Goal: Task Accomplishment & Management: Manage account settings

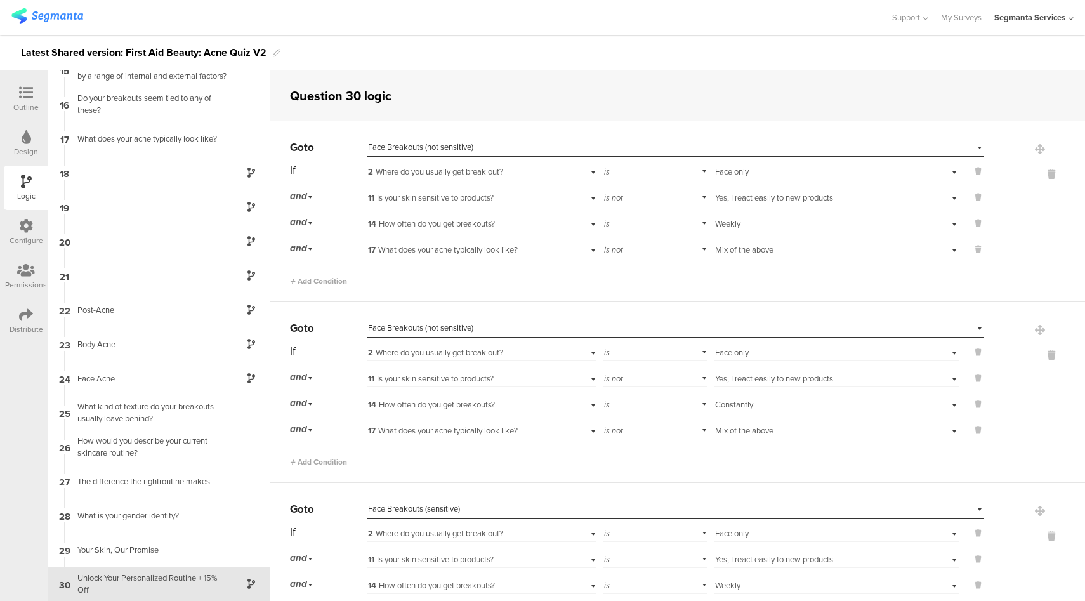
click at [1059, 19] on div "Segmanta Services" at bounding box center [1029, 17] width 71 height 12
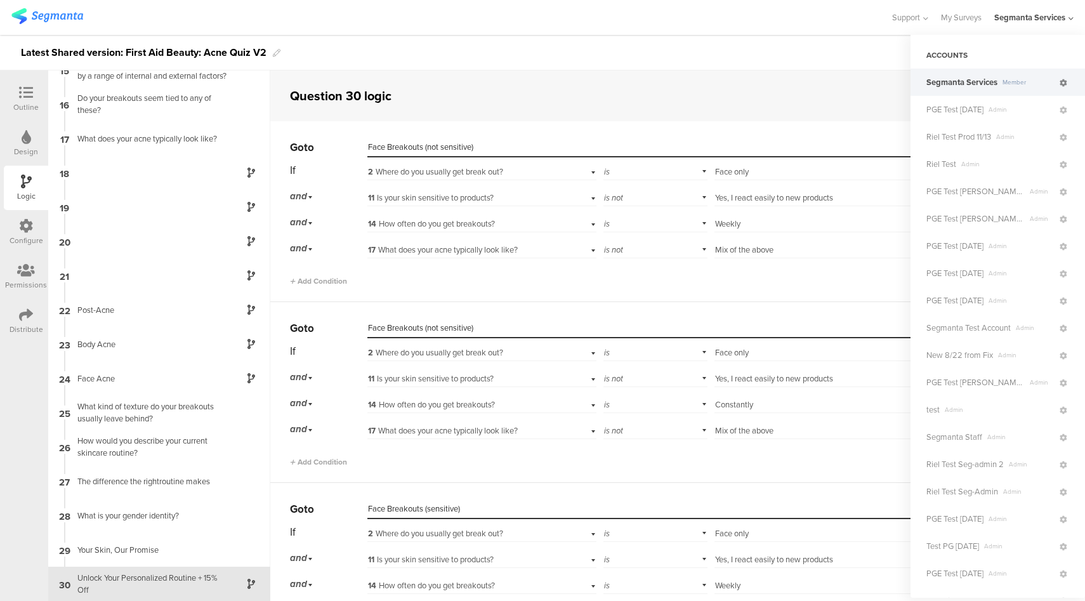
click at [1059, 85] on icon at bounding box center [1063, 83] width 8 height 8
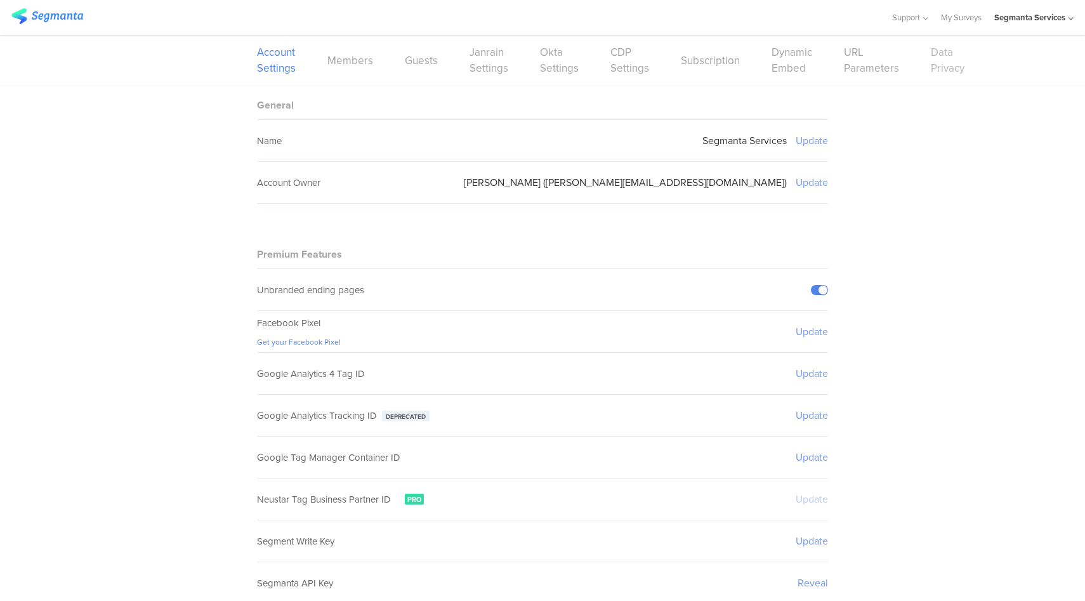
click at [940, 67] on link "Data Privacy" at bounding box center [948, 60] width 34 height 32
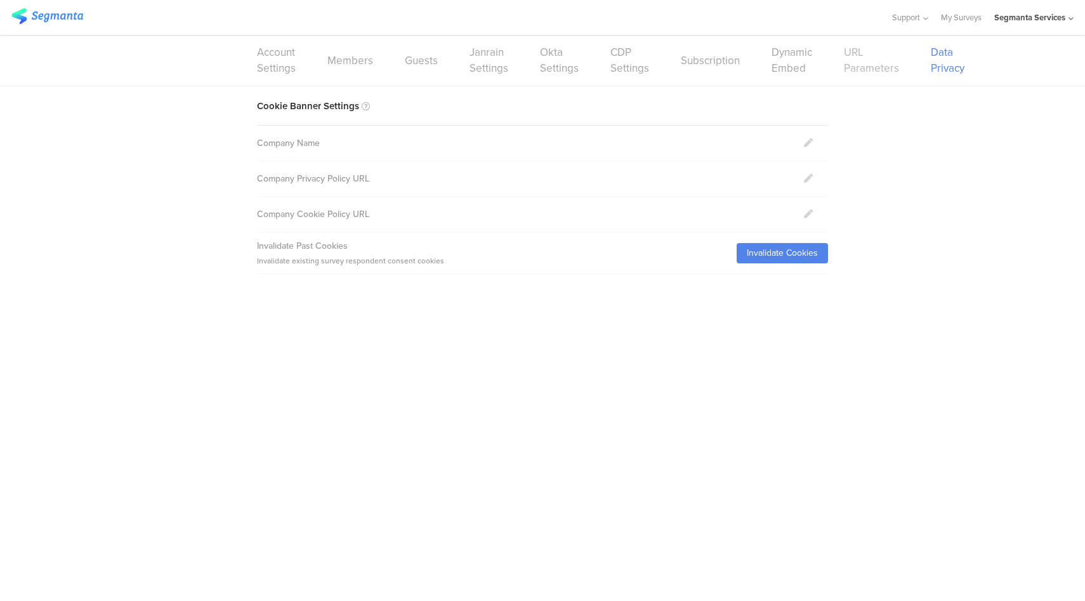
click at [868, 62] on link "URL Parameters" at bounding box center [871, 60] width 55 height 32
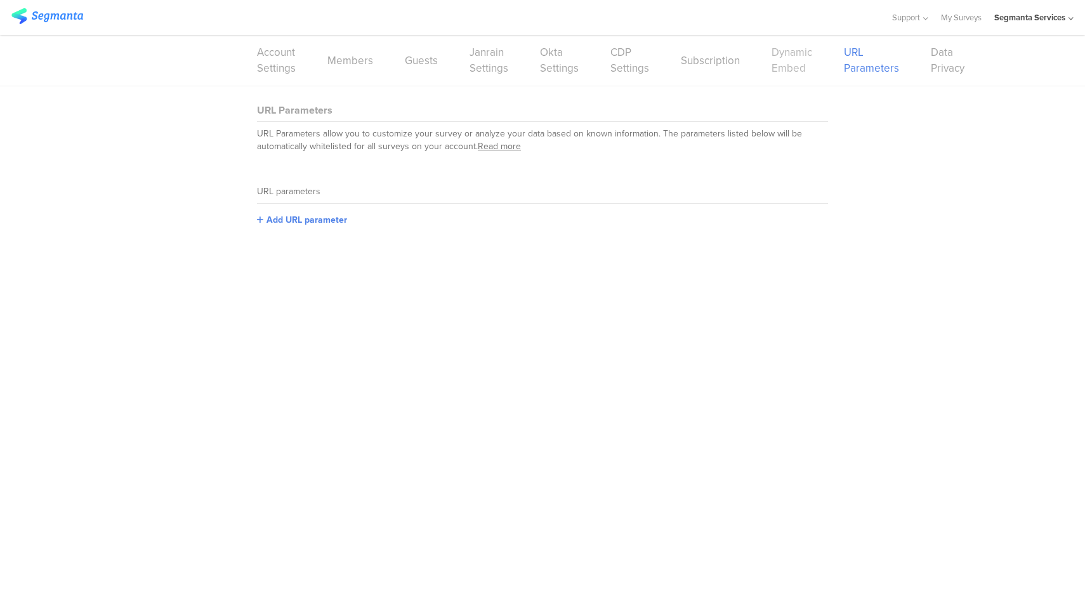
click at [791, 70] on link "Dynamic Embed" at bounding box center [791, 60] width 41 height 32
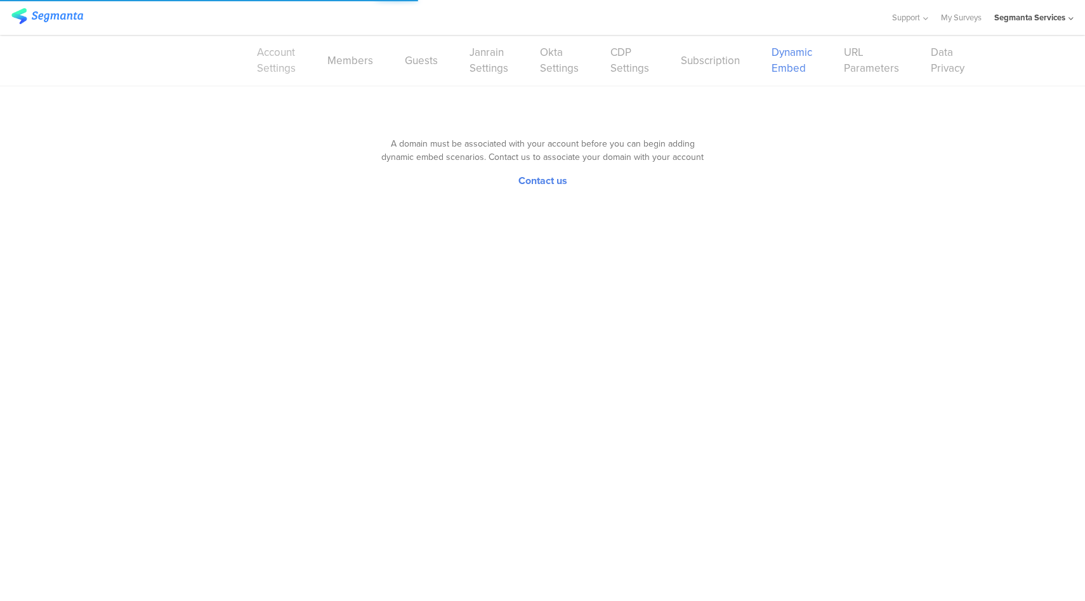
click at [261, 52] on link "Account Settings" at bounding box center [276, 60] width 39 height 32
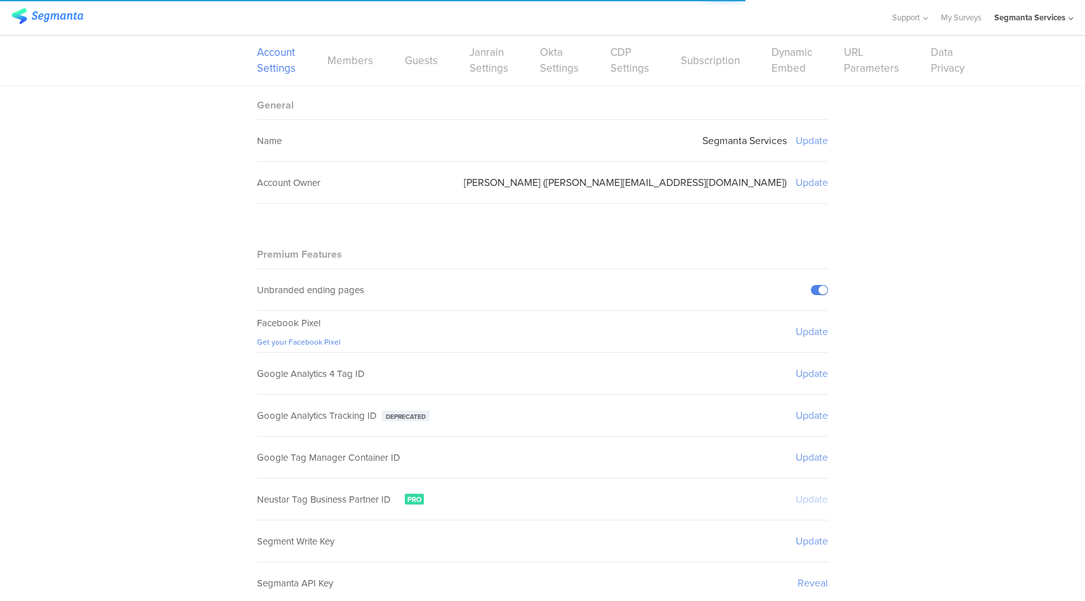
click at [1042, 18] on div "Segmanta Services" at bounding box center [1029, 17] width 71 height 12
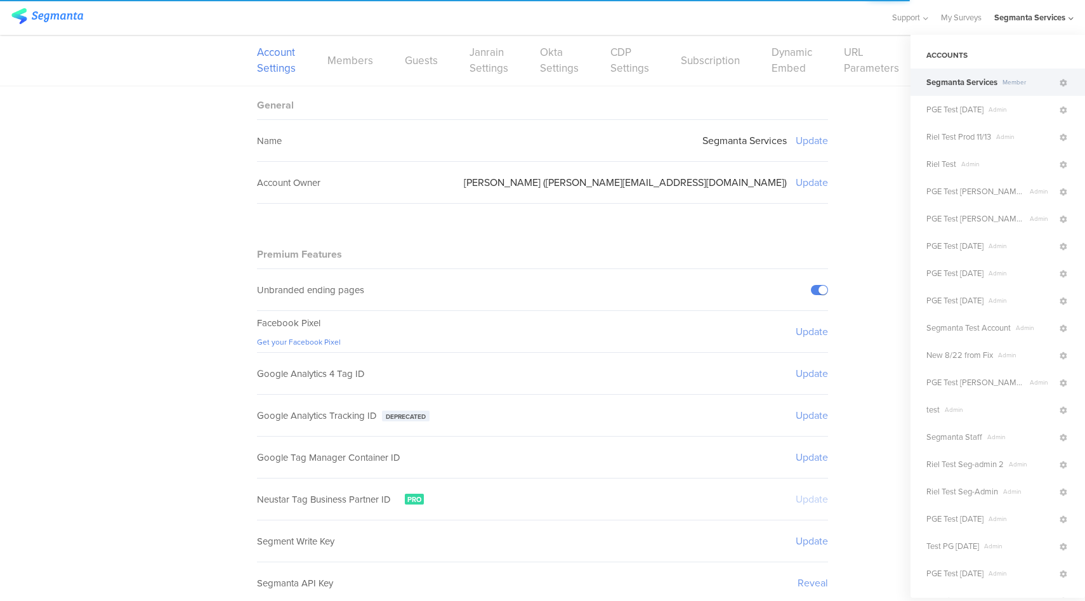
drag, startPoint x: 959, startPoint y: 438, endPoint x: 939, endPoint y: 422, distance: 25.4
click at [959, 438] on span "Segmanta Staff" at bounding box center [954, 437] width 56 height 12
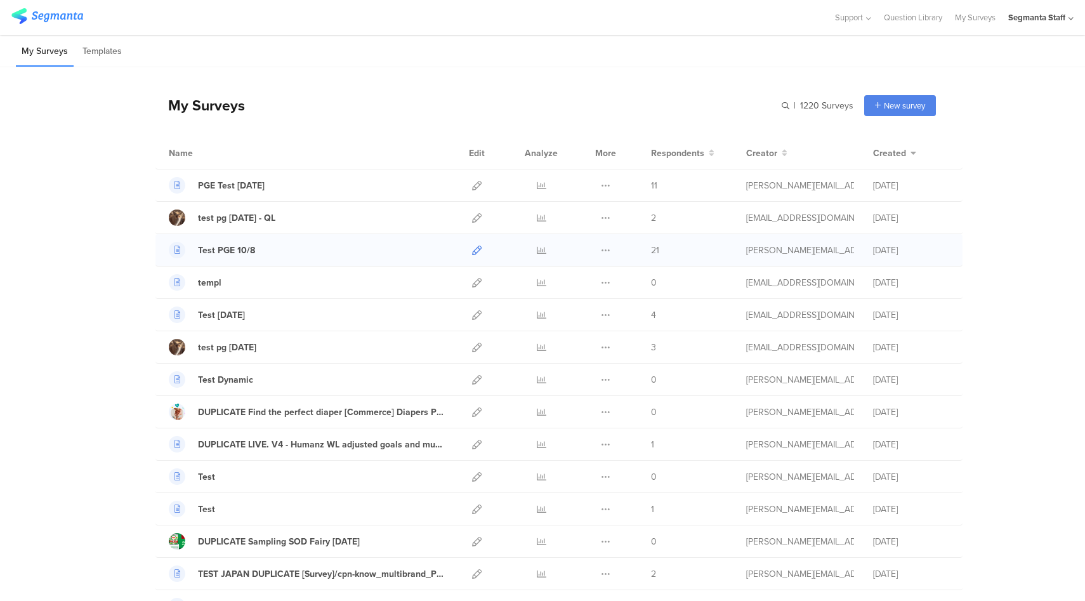
click at [473, 250] on icon at bounding box center [477, 250] width 10 height 10
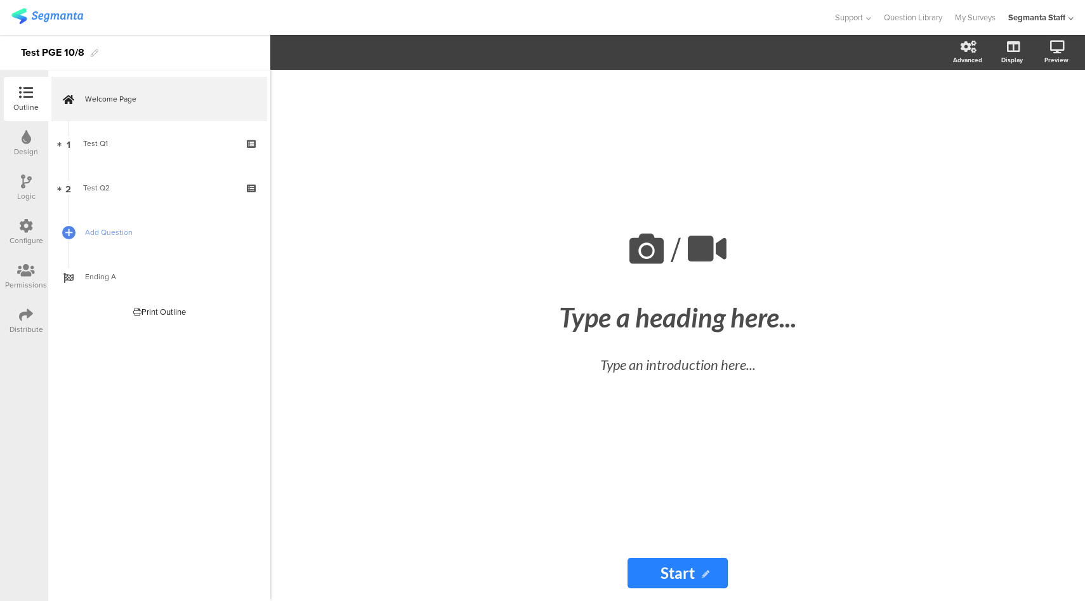
click at [10, 233] on div "Configure" at bounding box center [26, 232] width 44 height 44
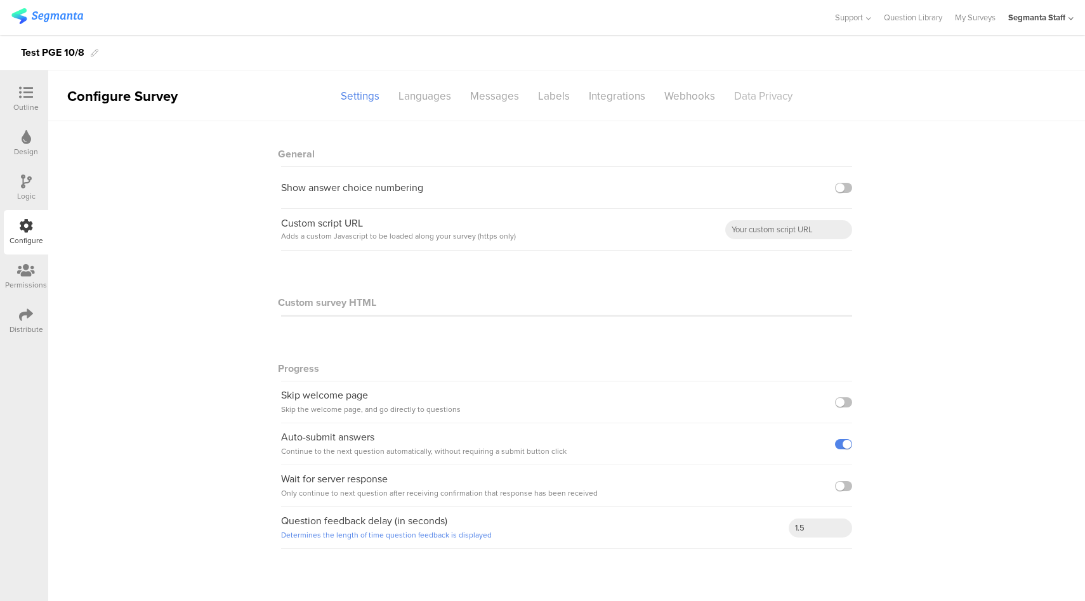
click at [762, 97] on div "Data Privacy" at bounding box center [762, 96] width 77 height 22
